Goal: Task Accomplishment & Management: Complete application form

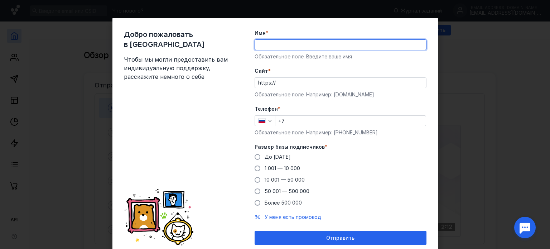
type input "[PERSON_NAME]"
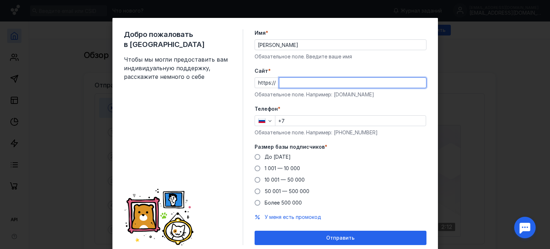
click at [285, 84] on input "Cайт *" at bounding box center [352, 83] width 147 height 10
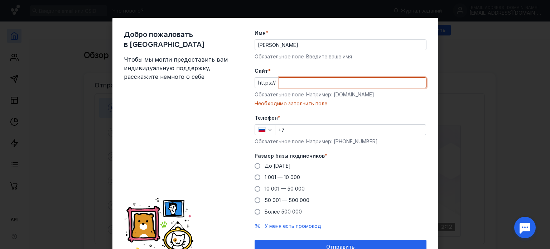
click at [285, 80] on input "Cайт *" at bounding box center [352, 83] width 147 height 10
paste input "[DOMAIN_NAME][URL]"
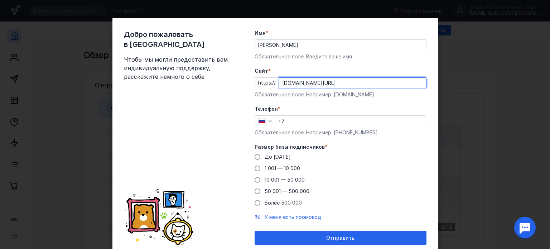
type input "[DOMAIN_NAME][URL]"
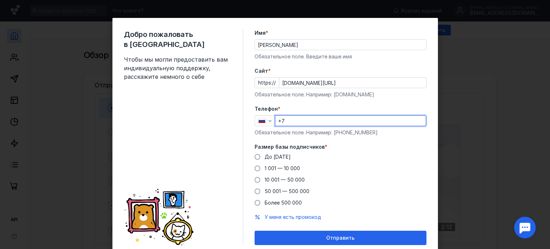
click at [293, 125] on input "+7" at bounding box center [350, 121] width 150 height 10
type input "[PHONE_NUMBER]"
click at [255, 160] on label "До [DATE]" at bounding box center [273, 156] width 36 height 7
click at [0, 0] on input "До [DATE]" at bounding box center [0, 0] width 0 height 0
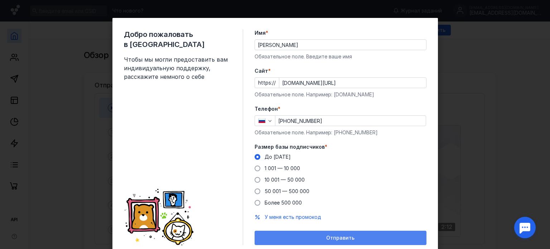
click at [355, 233] on div "Отправить" at bounding box center [341, 238] width 172 height 14
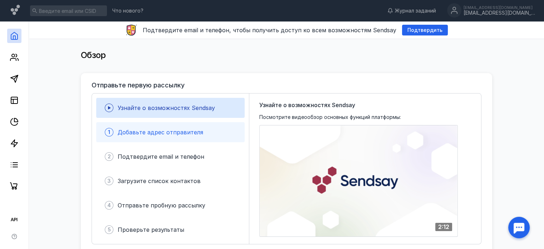
click at [175, 133] on span "Добавьте адрес отправителя" at bounding box center [161, 132] width 86 height 7
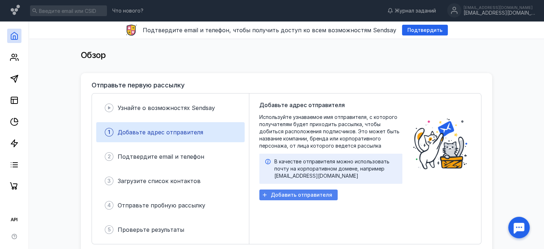
click at [285, 194] on span "Добавить отправителя" at bounding box center [302, 195] width 62 height 6
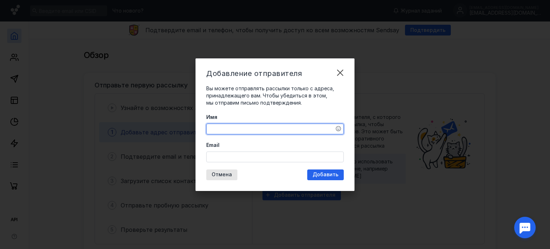
click at [253, 131] on textarea "Имя" at bounding box center [275, 129] width 137 height 10
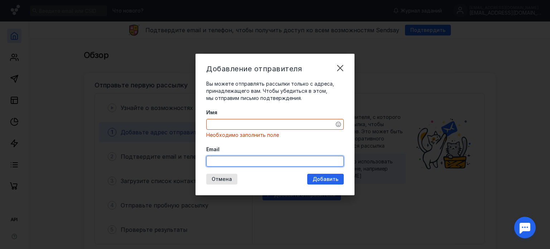
click at [245, 160] on input "Email" at bounding box center [275, 161] width 137 height 10
paste input "[EMAIL_ADDRESS][DOMAIN_NAME]"
type input "[EMAIL_ADDRESS][DOMAIN_NAME]"
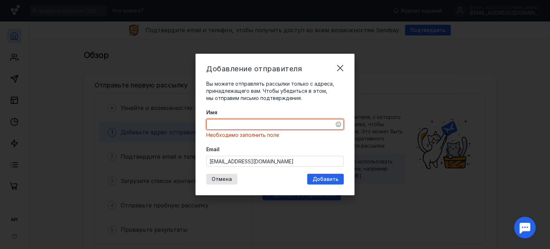
click at [232, 122] on textarea "Имя" at bounding box center [275, 124] width 137 height 10
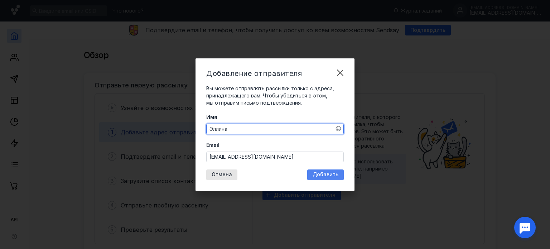
type textarea "Эллина"
click at [328, 178] on div "Добавить" at bounding box center [325, 174] width 37 height 11
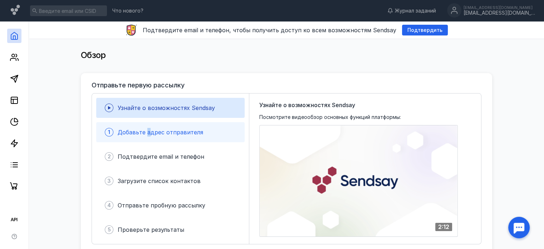
drag, startPoint x: 147, startPoint y: 128, endPoint x: 151, endPoint y: 129, distance: 4.1
click at [149, 128] on div "Добавьте адрес отправителя" at bounding box center [161, 132] width 86 height 9
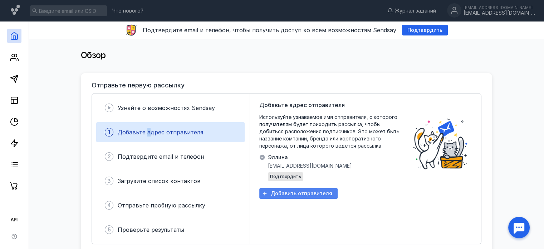
click at [296, 193] on span "Добавить отправителя" at bounding box center [302, 193] width 62 height 6
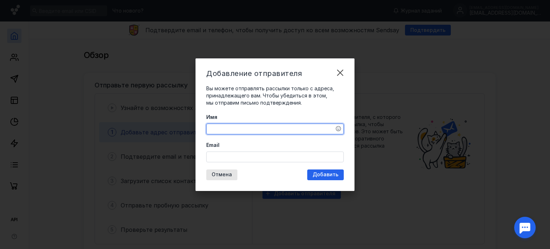
click at [238, 127] on textarea "Имя" at bounding box center [275, 129] width 137 height 10
type textarea "[PERSON_NAME]"
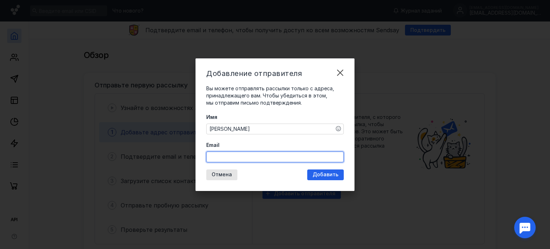
click at [256, 157] on input "Email" at bounding box center [275, 157] width 137 height 10
type input "[EMAIL_ADDRESS][DOMAIN_NAME]"
click at [329, 176] on div "Добавление отправителя Вы можете отправлять рассылки только с адреса, принадлеж…" at bounding box center [274, 124] width 159 height 132
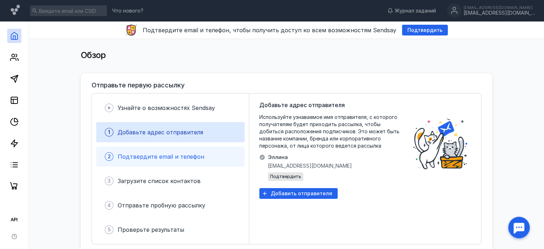
click at [174, 154] on span "Подтвердите email и телефон" at bounding box center [161, 156] width 87 height 7
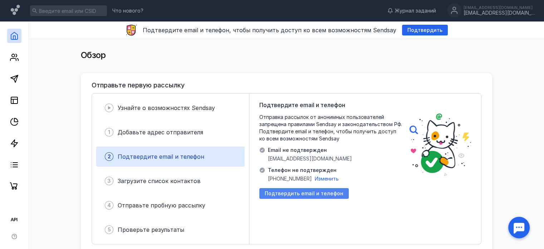
click at [284, 194] on span "Подтвердить email и телефон" at bounding box center [304, 193] width 79 height 6
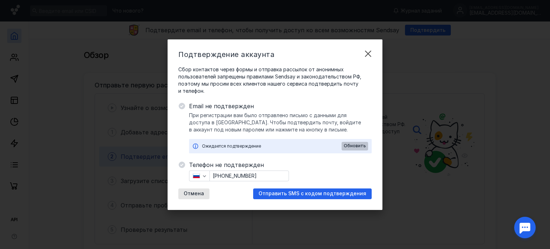
click at [352, 146] on span "Обновить" at bounding box center [355, 145] width 22 height 5
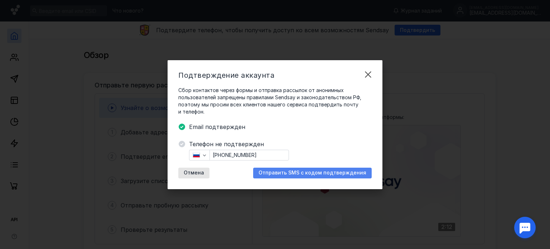
click at [296, 173] on span "Отправить SMS с кодом подтверждения" at bounding box center [312, 173] width 108 height 6
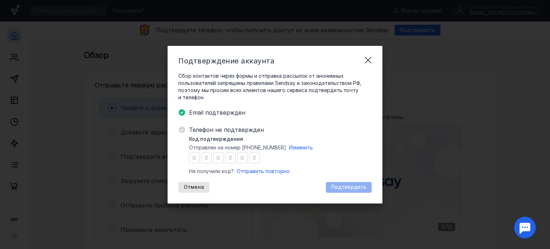
type input "0"
type input "5"
type input "9"
type input "5"
type input "3"
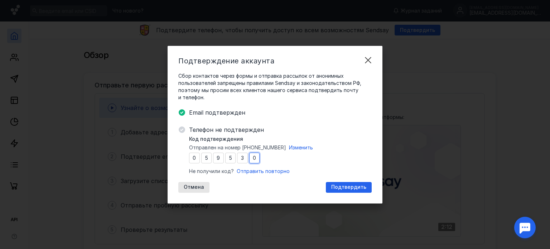
type input "0"
click at [359, 188] on span "Подтвердить" at bounding box center [348, 187] width 35 height 6
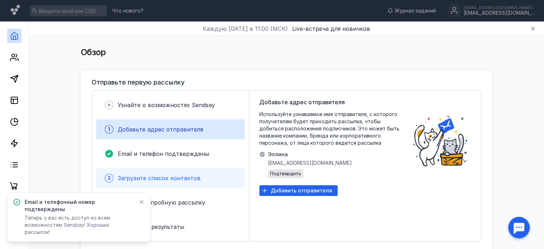
click at [156, 176] on span "Загрузите список контактов" at bounding box center [159, 177] width 83 height 7
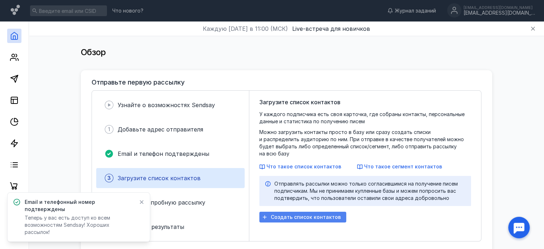
click at [286, 214] on span "Создать список контактов" at bounding box center [306, 217] width 70 height 6
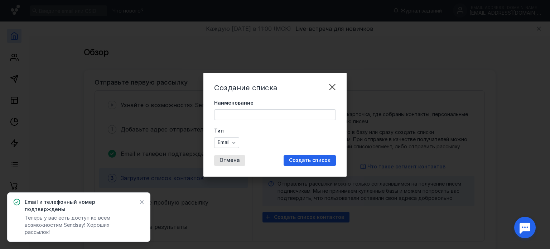
click at [245, 117] on input "Наименование" at bounding box center [274, 115] width 121 height 10
type input "Ducha"
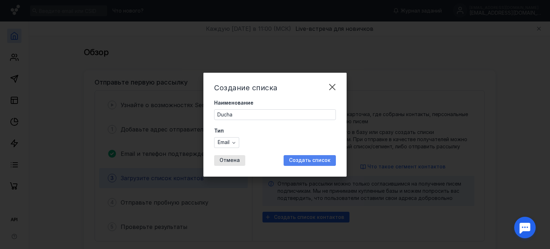
click at [304, 159] on span "Создать список" at bounding box center [310, 160] width 42 height 6
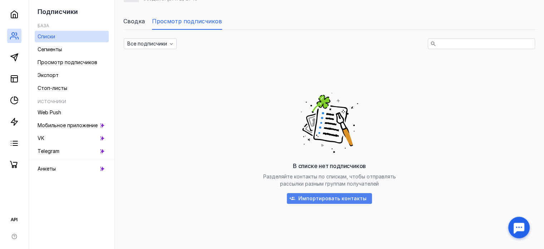
click at [328, 197] on span "Импортировать контакты" at bounding box center [333, 198] width 68 height 6
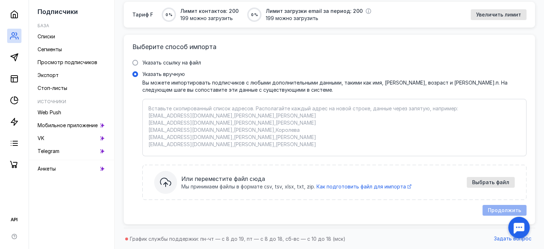
click at [475, 116] on textarea "Указать вручную Вы можете импортировать подписчиков с любыми дополнительными да…" at bounding box center [335, 127] width 372 height 45
click at [410, 119] on textarea "Указать вручную Вы можете импортировать подписчиков с любыми дополнительными да…" at bounding box center [335, 127] width 372 height 45
paste textarea "i@[DOMAIN_NAME] [EMAIL_ADDRESS][DOMAIN_NAME] [EMAIL_ADDRESS][DOMAIN_NAME] [EMAI…"
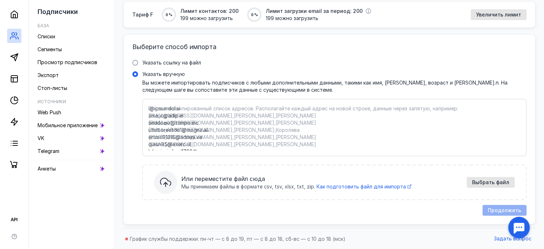
scroll to position [1339, 0]
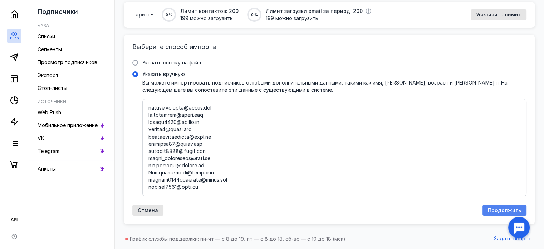
type textarea "i@[DOMAIN_NAME] [EMAIL_ADDRESS][DOMAIN_NAME] [EMAIL_ADDRESS][DOMAIN_NAME] [EMAI…"
click at [495, 210] on span "Продолжить" at bounding box center [504, 210] width 33 height 6
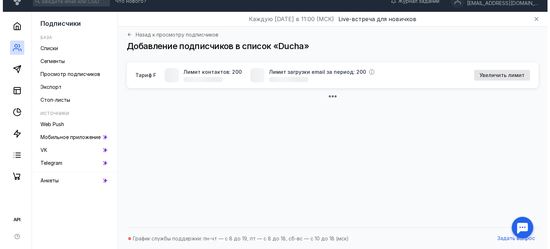
scroll to position [54, 0]
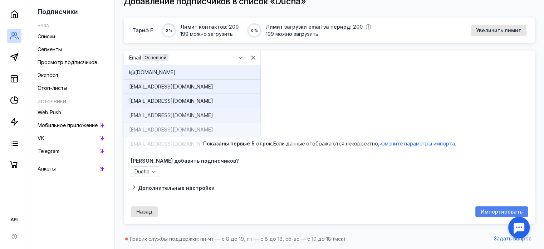
click at [497, 210] on span "Импортировать" at bounding box center [502, 212] width 42 height 6
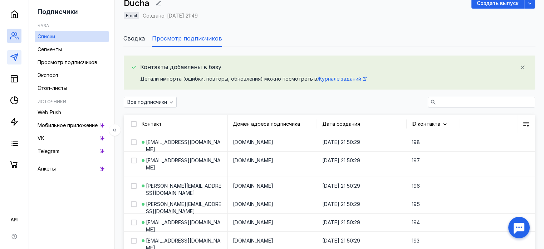
click at [20, 58] on link at bounding box center [14, 57] width 14 height 14
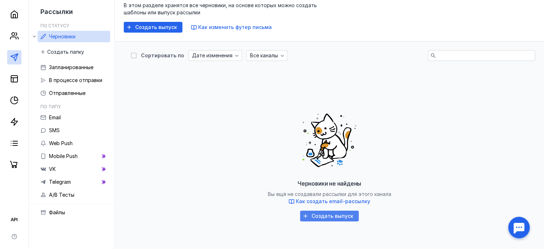
click at [329, 219] on div "Создать выпуск" at bounding box center [329, 215] width 59 height 11
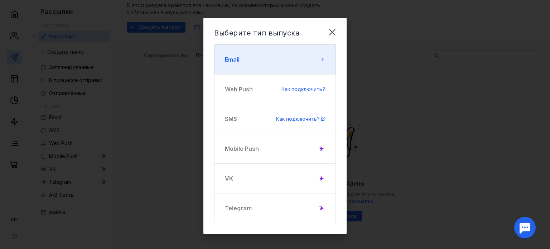
click at [287, 64] on button "Email" at bounding box center [275, 59] width 122 height 30
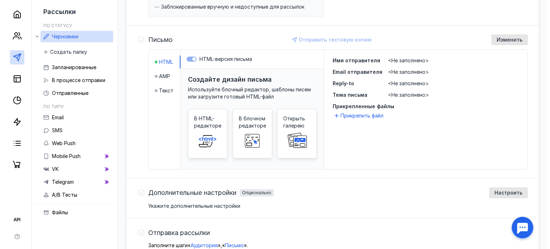
scroll to position [126, 0]
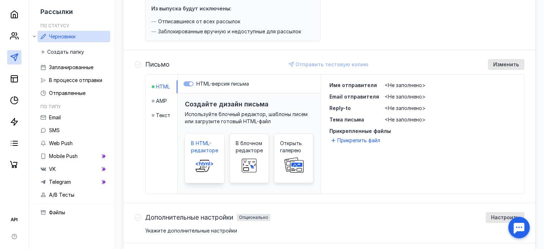
click at [204, 154] on span at bounding box center [204, 165] width 23 height 23
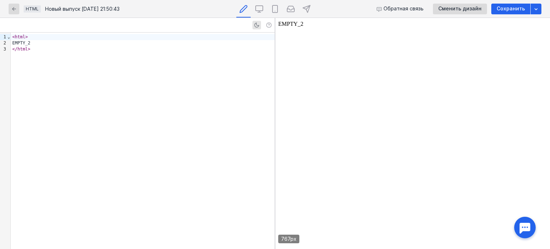
click at [135, 46] on div "</ html >" at bounding box center [143, 49] width 264 height 6
click at [150, 55] on div "< html > EMPTY_2 </ html >" at bounding box center [143, 141] width 264 height 216
click at [150, 54] on div "< html > EMPTY_2 </ html >" at bounding box center [143, 141] width 264 height 216
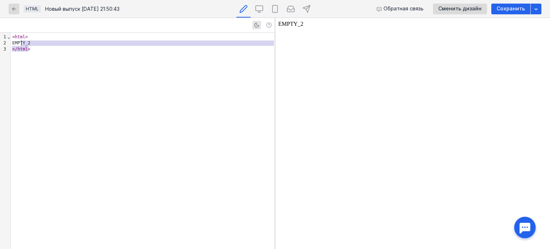
drag, startPoint x: 150, startPoint y: 54, endPoint x: 79, endPoint y: 37, distance: 72.6
click at [79, 37] on div "< html > EMPTY_2 </ html >" at bounding box center [143, 141] width 264 height 216
click at [126, 52] on div "< html > EMPTY_2 </ html >" at bounding box center [143, 141] width 264 height 216
drag, startPoint x: 126, startPoint y: 52, endPoint x: 0, endPoint y: 26, distance: 128.4
click at [0, 26] on div "9 1 2 3 › ⌄ < html > EMPTY_2 </ html >" at bounding box center [137, 133] width 275 height 231
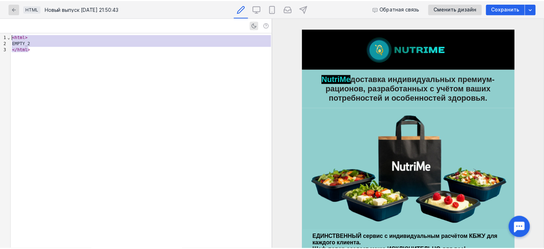
scroll to position [480, 0]
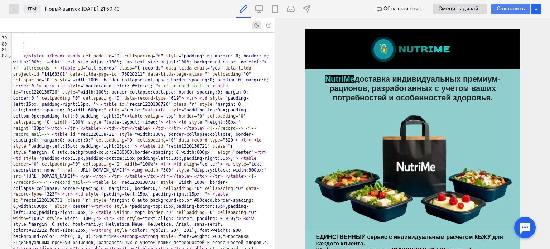
click at [511, 6] on span "Сохранить" at bounding box center [511, 9] width 28 height 6
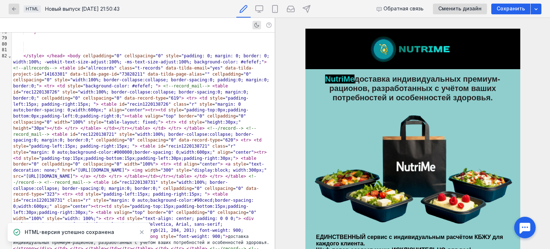
click at [4, 8] on div "HTML Новый выпуск [DATE] 21:50:43 Обратная связь Сменить дизайн Сохранить" at bounding box center [275, 9] width 550 height 18
click at [18, 9] on div "button" at bounding box center [14, 9] width 11 height 11
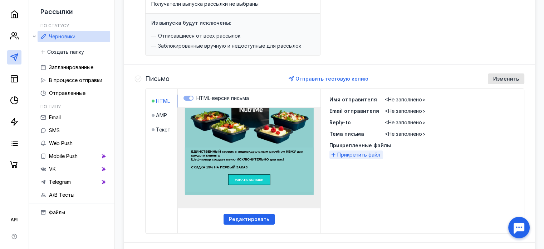
scroll to position [219, 0]
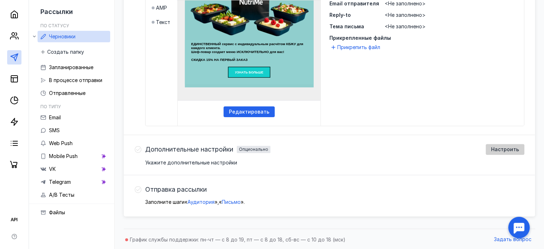
click at [500, 149] on span "Настроить" at bounding box center [505, 149] width 28 height 6
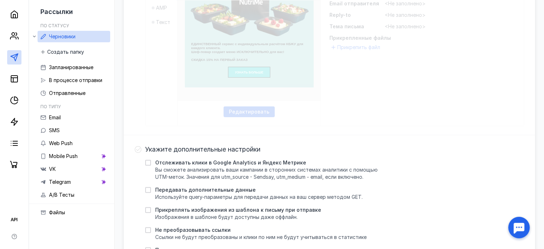
click at [346, 139] on div "Укажите дополнительные настройки Отслеживать клики в Google Analytics и Яндекс …" at bounding box center [330, 211] width 412 height 152
click at [202, 132] on div "Аудитория Выбрать аудиторию Получатели выпуска рассылки не выбраны Из выпуска б…" at bounding box center [330, 95] width 412 height 468
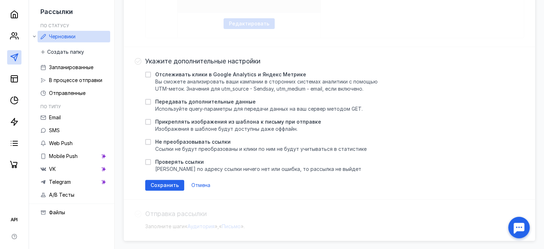
scroll to position [332, 0]
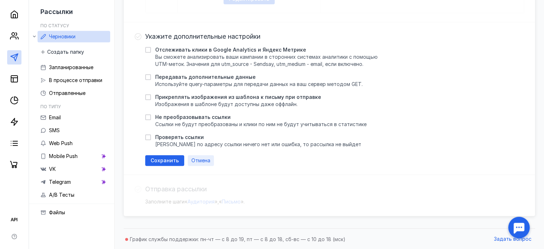
click at [200, 158] on span "Отмена" at bounding box center [201, 161] width 19 height 6
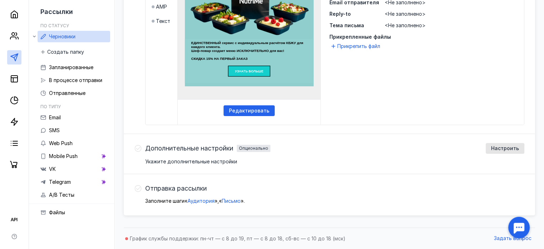
scroll to position [219, 0]
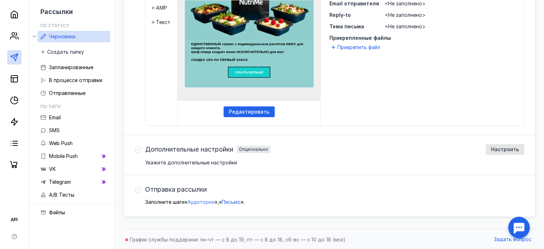
click at [203, 201] on span "Аудитория" at bounding box center [201, 202] width 27 height 6
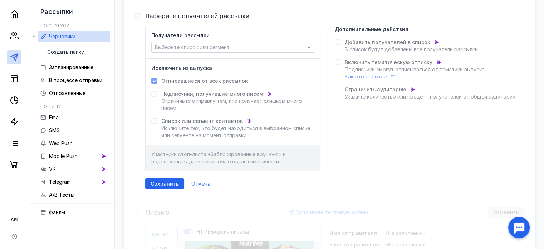
scroll to position [80, 0]
click at [208, 47] on span "Выберите список или сегмент" at bounding box center [192, 47] width 75 height 6
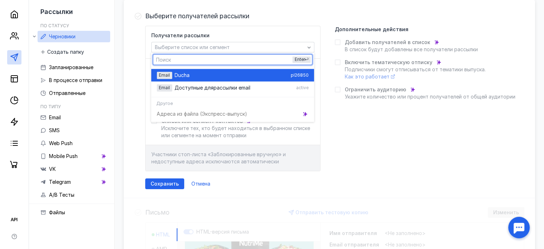
click at [207, 76] on div "Ducha" at bounding box center [231, 75] width 113 height 7
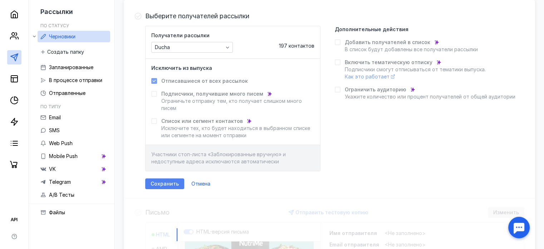
click at [162, 181] on span "Сохранить" at bounding box center [165, 184] width 28 height 6
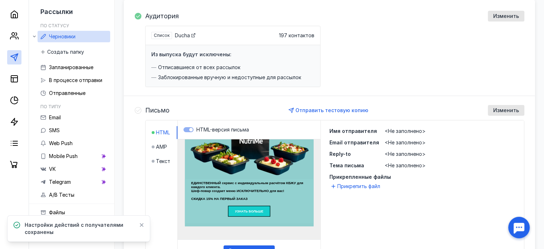
scroll to position [219, 0]
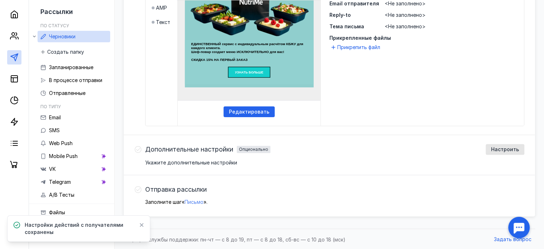
click at [198, 199] on span "Письмо" at bounding box center [194, 202] width 19 height 6
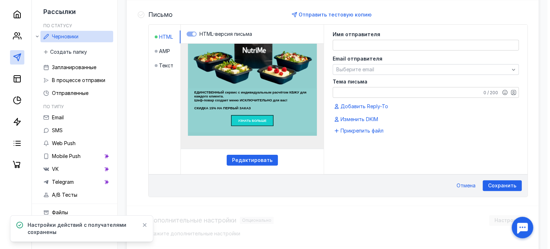
scroll to position [175, 0]
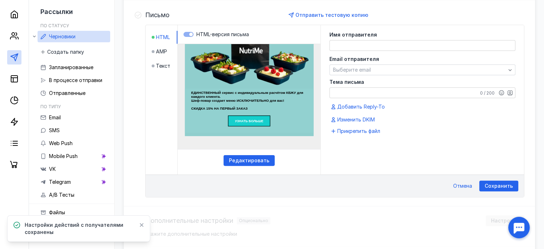
click at [345, 44] on textarea at bounding box center [422, 45] width 185 height 10
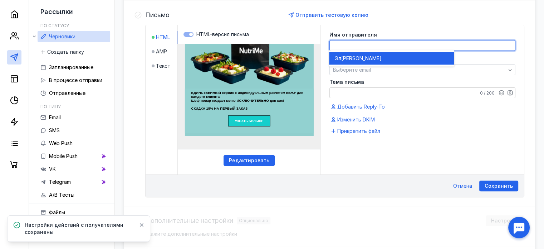
drag, startPoint x: 347, startPoint y: 57, endPoint x: 348, endPoint y: 62, distance: 5.2
click at [347, 57] on span "[PERSON_NAME]" at bounding box center [362, 58] width 40 height 7
type textarea "Эллина"
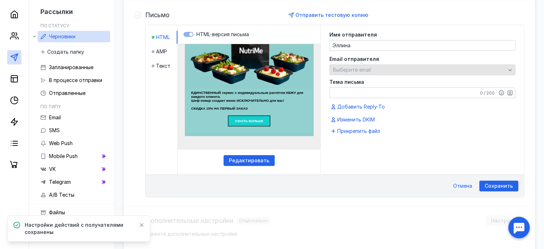
click at [348, 64] on div "Выберите email" at bounding box center [423, 69] width 186 height 11
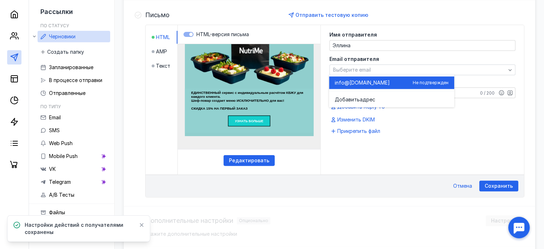
click at [354, 79] on span "[DOMAIN_NAME]" at bounding box center [370, 82] width 40 height 7
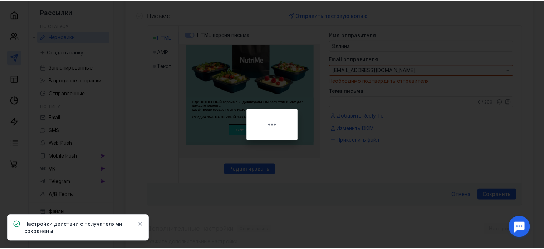
scroll to position [92, 0]
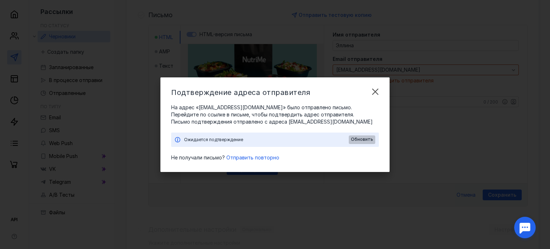
click at [360, 140] on span "Обновить" at bounding box center [362, 139] width 22 height 5
drag, startPoint x: 198, startPoint y: 106, endPoint x: 243, endPoint y: 109, distance: 45.6
click at [243, 109] on span "На адрес «[EMAIL_ADDRESS][DOMAIN_NAME]» было отправлено письмо. Перейдите по сс…" at bounding box center [275, 111] width 208 height 14
copy span "[EMAIL_ADDRESS][DOMAIN_NAME]"
click at [426, 217] on div "Подтверждение адреса отправителя На адрес «[EMAIL_ADDRESS][DOMAIN_NAME]» было о…" at bounding box center [275, 124] width 550 height 249
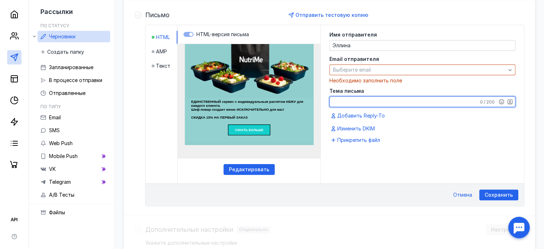
click at [365, 105] on textarea "Тема письма" at bounding box center [422, 102] width 185 height 10
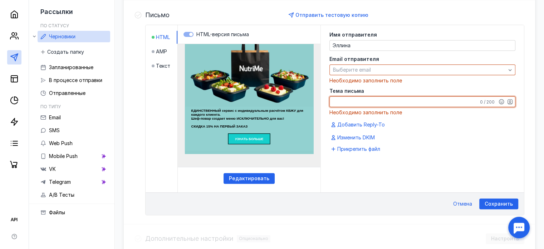
scroll to position [83, 0]
click at [373, 97] on textarea "Тема письма" at bounding box center [422, 102] width 185 height 10
paste textarea "NutriMe доставка индивидуальных премиум-рационов"
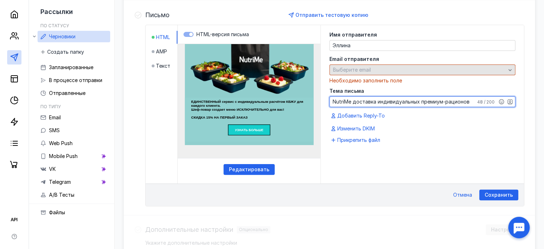
type textarea "NutriMe доставка индивидуальных премиум-рационов"
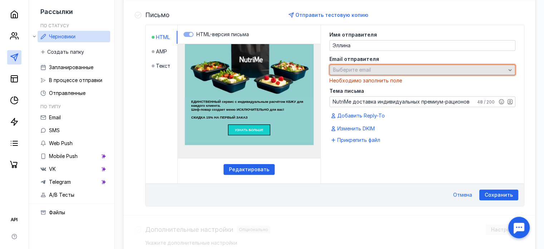
click at [353, 67] on span "Выберите email" at bounding box center [352, 70] width 38 height 6
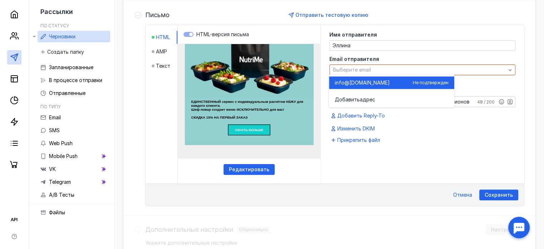
click at [386, 81] on div "info@ [DOMAIN_NAME]" at bounding box center [372, 82] width 75 height 7
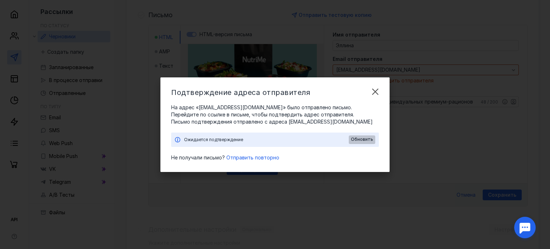
click at [357, 141] on span "Обновить" at bounding box center [362, 139] width 22 height 5
click at [357, 140] on span "Обновить" at bounding box center [362, 139] width 22 height 5
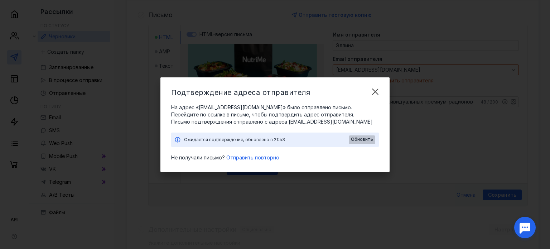
click at [357, 140] on span "Обновить" at bounding box center [362, 139] width 22 height 5
click at [358, 139] on span "Обновить" at bounding box center [362, 139] width 22 height 5
click at [368, 137] on span "Обновить" at bounding box center [362, 139] width 22 height 5
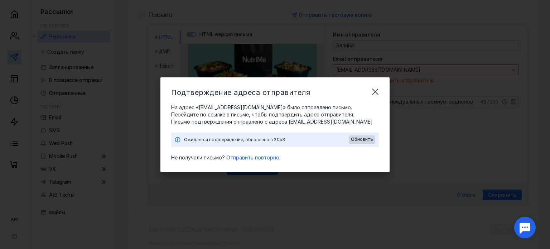
click at [219, 103] on div "Подтверждение адреса отправителя На адрес «[EMAIL_ADDRESS][DOMAIN_NAME]» было о…" at bounding box center [274, 124] width 229 height 95
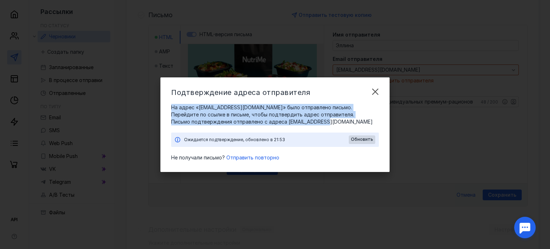
drag, startPoint x: 170, startPoint y: 106, endPoint x: 326, endPoint y: 127, distance: 157.9
click at [326, 127] on div "Подтверждение адреса отправителя На адрес «[EMAIL_ADDRESS][DOMAIN_NAME]» было о…" at bounding box center [274, 124] width 229 height 95
copy div "На адрес «[EMAIL_ADDRESS][DOMAIN_NAME]» было отправлено письмо. Перейдите по сс…"
drag, startPoint x: 229, startPoint y: 105, endPoint x: 236, endPoint y: 107, distance: 7.2
click at [229, 105] on span "На адрес «[EMAIL_ADDRESS][DOMAIN_NAME]» было отправлено письмо. Перейдите по сс…" at bounding box center [275, 111] width 208 height 14
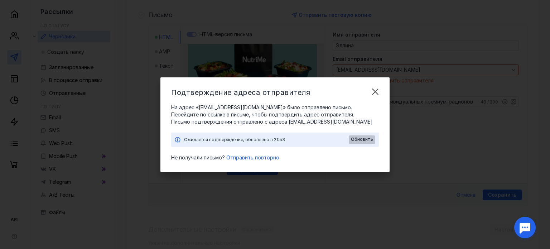
click at [360, 140] on span "Обновить" at bounding box center [362, 139] width 22 height 5
click at [229, 117] on span "На адрес «[EMAIL_ADDRESS][DOMAIN_NAME]» было отправлено письмо. Перейдите по сс…" at bounding box center [275, 111] width 208 height 14
click at [364, 141] on span "Обновить" at bounding box center [362, 139] width 22 height 5
click at [363, 136] on div "Обновить" at bounding box center [362, 139] width 26 height 9
click at [363, 139] on span "Обновить" at bounding box center [362, 139] width 22 height 5
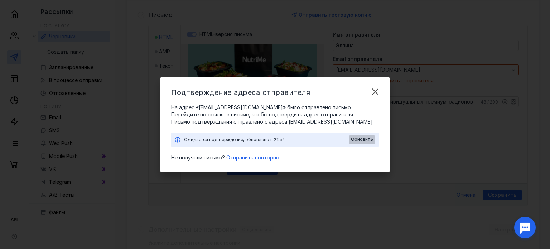
click at [364, 139] on span "Обновить" at bounding box center [362, 139] width 22 height 5
click at [231, 108] on span "На адрес «[EMAIL_ADDRESS][DOMAIN_NAME]» было отправлено письмо. Перейдите по сс…" at bounding box center [275, 111] width 208 height 14
click at [356, 142] on span "Обновить" at bounding box center [362, 139] width 22 height 5
click at [357, 140] on span "Обновить" at bounding box center [362, 139] width 22 height 5
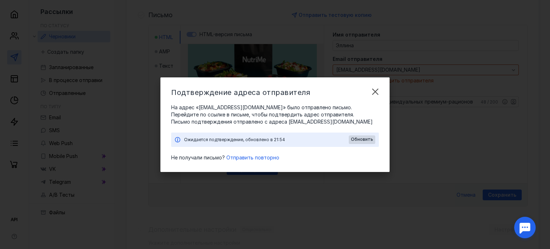
click at [357, 140] on span "Обновить" at bounding box center [362, 139] width 22 height 5
click at [358, 140] on span "Обновить" at bounding box center [362, 139] width 22 height 5
click at [360, 141] on span "Обновить" at bounding box center [362, 139] width 22 height 5
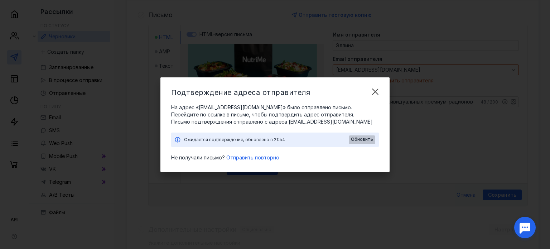
click at [360, 140] on span "Обновить" at bounding box center [362, 139] width 22 height 5
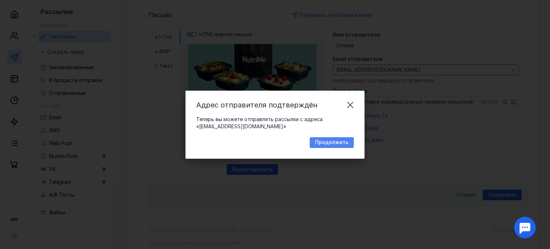
click at [336, 146] on div "Продолжить" at bounding box center [332, 142] width 44 height 11
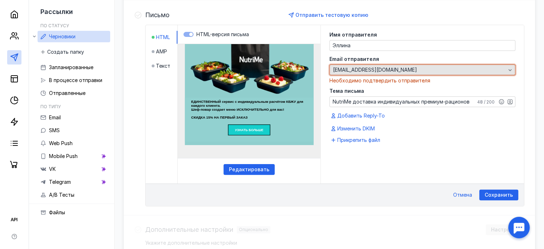
click at [399, 68] on div "[EMAIL_ADDRESS][DOMAIN_NAME]" at bounding box center [419, 70] width 176 height 6
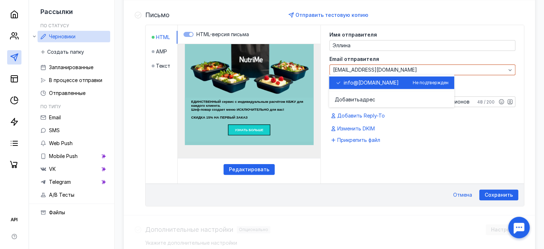
click at [384, 82] on span "[DOMAIN_NAME]" at bounding box center [379, 82] width 40 height 7
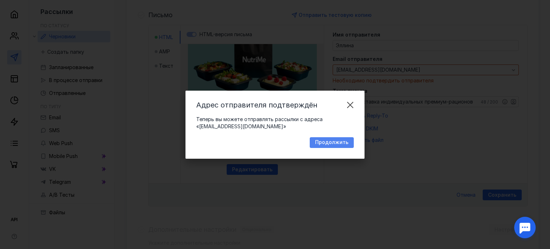
click at [345, 141] on span "Продолжить" at bounding box center [331, 142] width 33 height 6
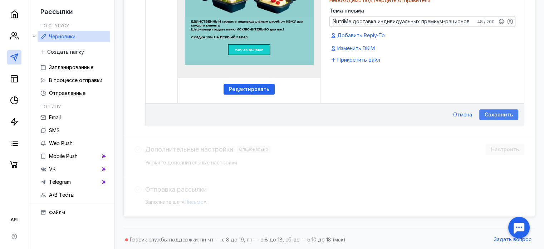
click at [493, 117] on div "Сохранить" at bounding box center [499, 114] width 39 height 11
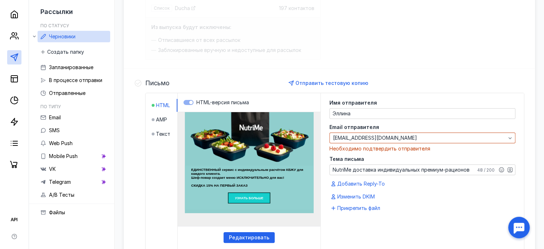
scroll to position [106, 0]
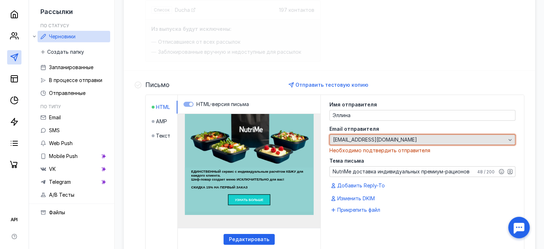
click at [455, 137] on div "[EMAIL_ADDRESS][DOMAIN_NAME]" at bounding box center [419, 140] width 176 height 6
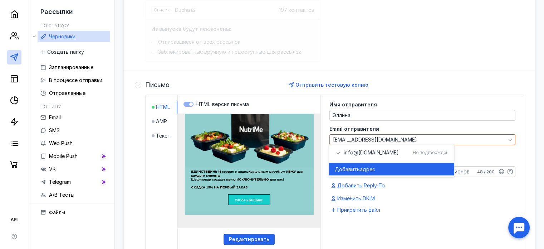
click at [396, 169] on div "Добавить адрес" at bounding box center [392, 168] width 114 height 7
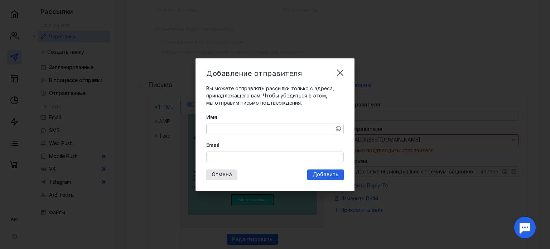
drag, startPoint x: 333, startPoint y: 71, endPoint x: 344, endPoint y: 73, distance: 11.7
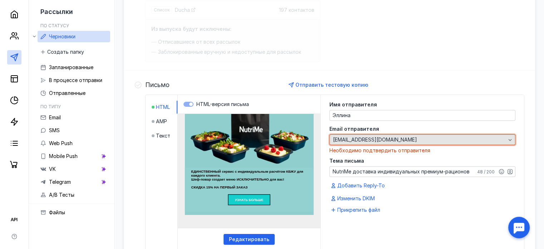
click at [381, 139] on div "[EMAIL_ADDRESS][DOMAIN_NAME]" at bounding box center [419, 140] width 176 height 6
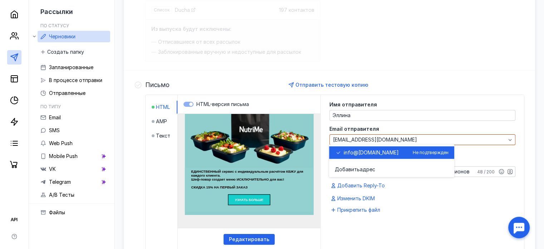
click at [377, 153] on span "[DOMAIN_NAME]" at bounding box center [379, 152] width 40 height 7
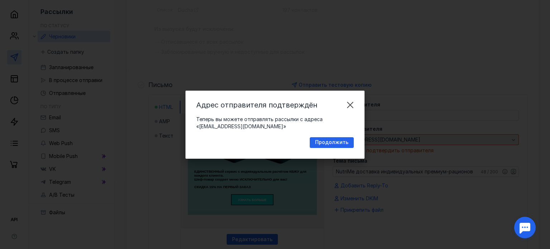
click at [331, 144] on span "Продолжить" at bounding box center [331, 142] width 33 height 6
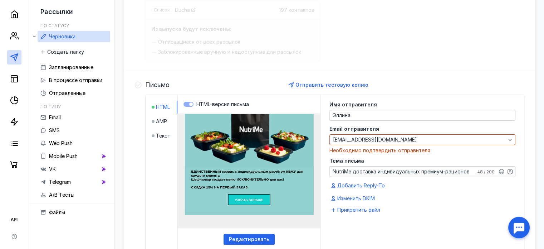
click at [378, 120] on div "Эллина" at bounding box center [423, 115] width 186 height 11
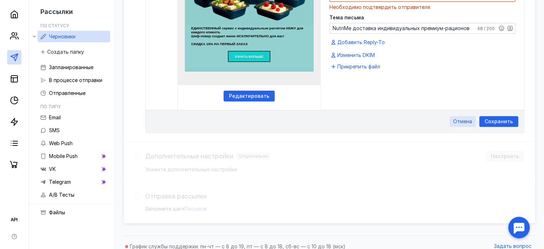
click at [469, 123] on span "Отмена" at bounding box center [463, 121] width 19 height 6
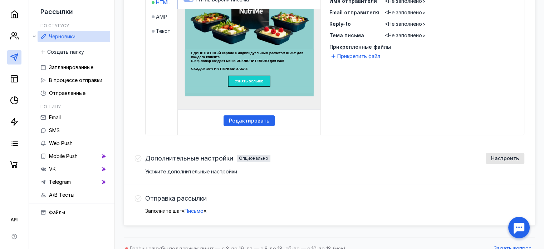
scroll to position [219, 0]
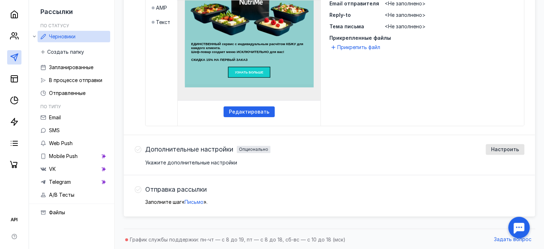
click at [194, 201] on span "Письмо" at bounding box center [194, 202] width 19 height 6
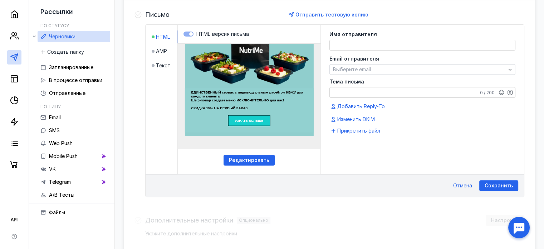
scroll to position [175, 0]
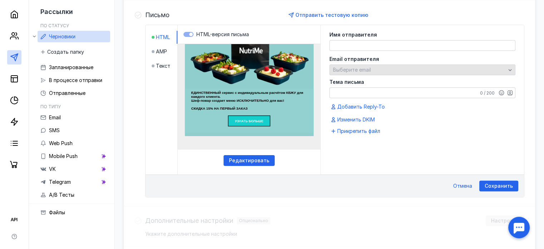
click at [370, 71] on span "Выберите email" at bounding box center [352, 70] width 38 height 6
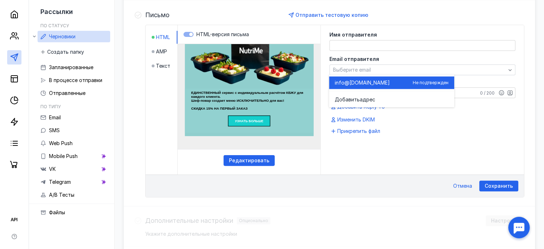
click at [368, 86] on span "[DOMAIN_NAME]" at bounding box center [370, 82] width 40 height 7
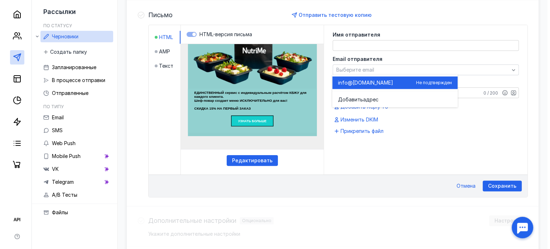
scroll to position [92, 0]
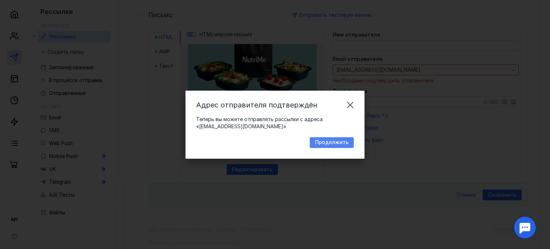
click at [334, 141] on span "Продолжить" at bounding box center [331, 142] width 33 height 6
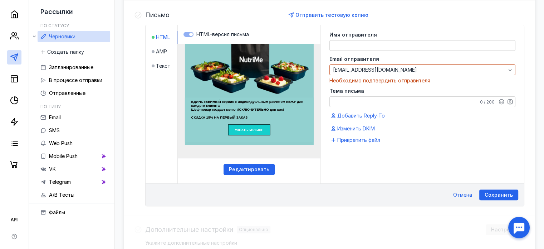
click at [371, 44] on textarea at bounding box center [422, 45] width 185 height 10
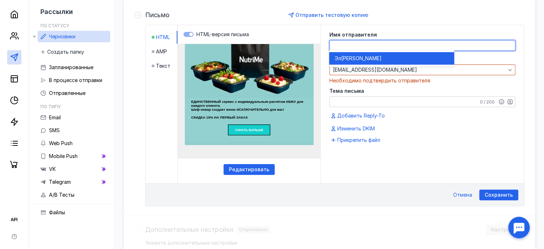
click at [368, 58] on div "[PERSON_NAME]" at bounding box center [392, 58] width 114 height 7
type textarea "Эллина"
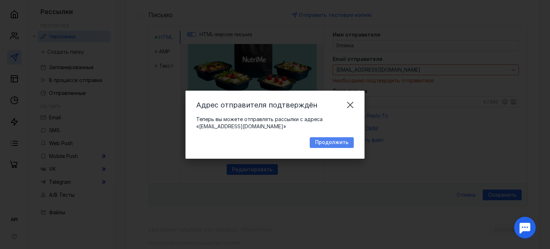
click at [336, 141] on span "Продолжить" at bounding box center [331, 142] width 33 height 6
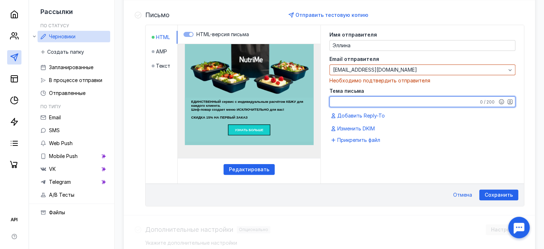
click at [357, 103] on textarea "Тема письма" at bounding box center [422, 102] width 185 height 10
paste textarea "На адрес «[EMAIL_ADDRESS][DOMAIN_NAME]» было отправлено письмо. Перейдите по сс…"
type textarea "На адрес «[EMAIL_ADDRESS][DOMAIN_NAME]» было отправлено письмо. Перейдите по сс…"
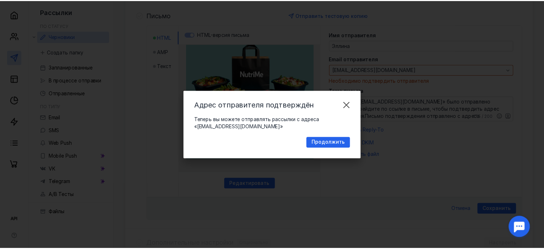
scroll to position [77, 0]
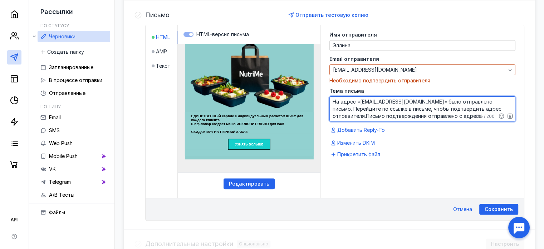
drag, startPoint x: 596, startPoint y: 160, endPoint x: 317, endPoint y: 100, distance: 284.8
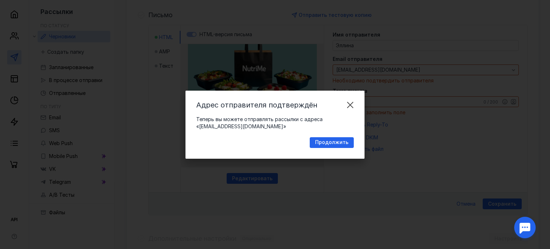
scroll to position [83, 0]
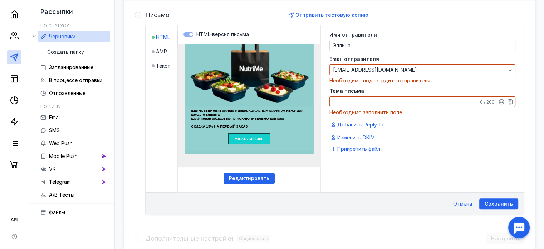
click at [369, 101] on textarea "Тема письма" at bounding box center [422, 102] width 185 height 10
paste textarea "NutriMe доставка индивидуальных премиум-рационов"
type textarea "NutriMe доставка индивидуальных премиум-рационов"
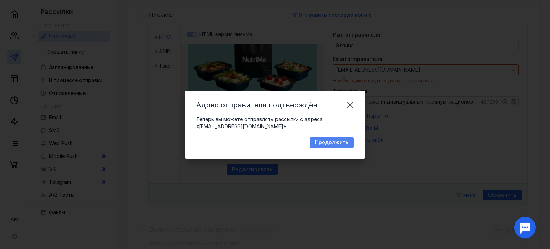
click at [326, 142] on span "Продолжить" at bounding box center [331, 142] width 33 height 6
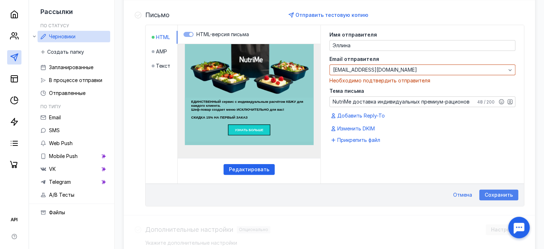
click at [510, 196] on span "Сохранить" at bounding box center [499, 195] width 28 height 6
click at [465, 194] on span "Отмена" at bounding box center [463, 195] width 19 height 6
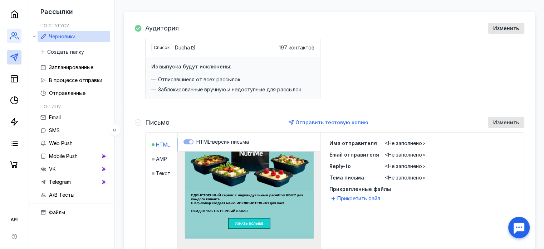
click at [18, 32] on icon at bounding box center [14, 36] width 9 height 9
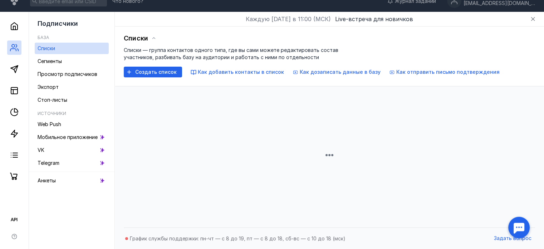
scroll to position [68, 0]
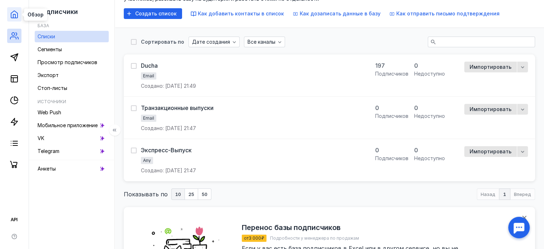
click at [16, 13] on icon at bounding box center [14, 14] width 9 height 9
